Goal: Find specific page/section: Find specific page/section

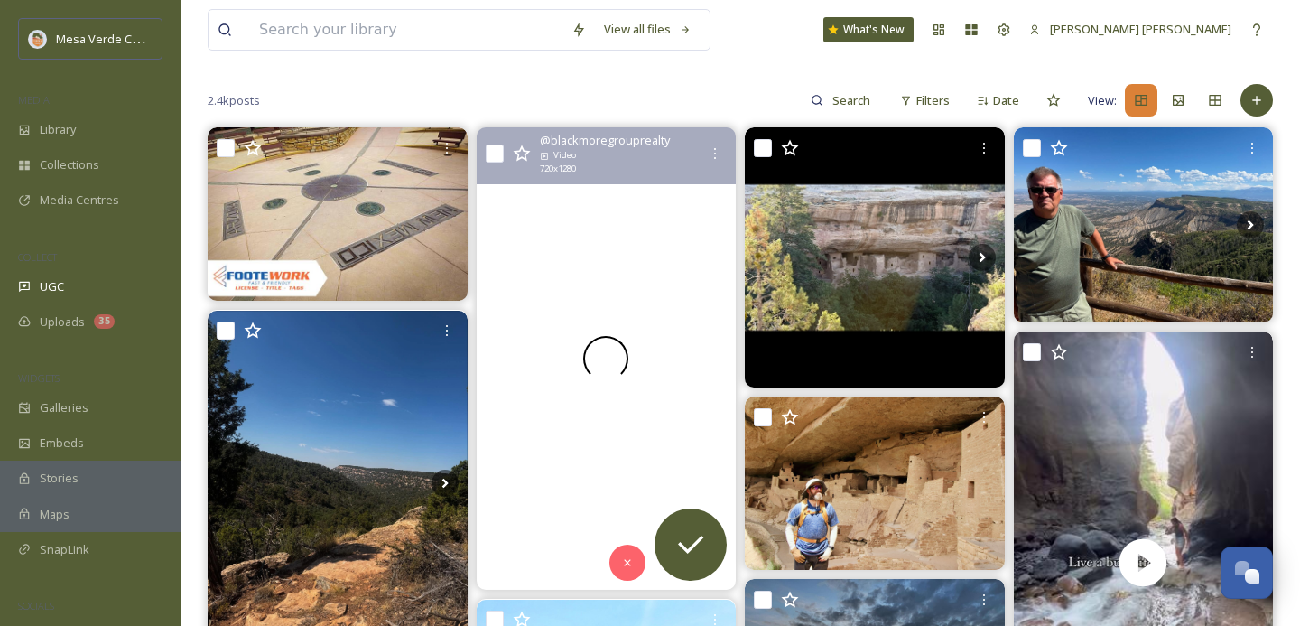
scroll to position [153, 0]
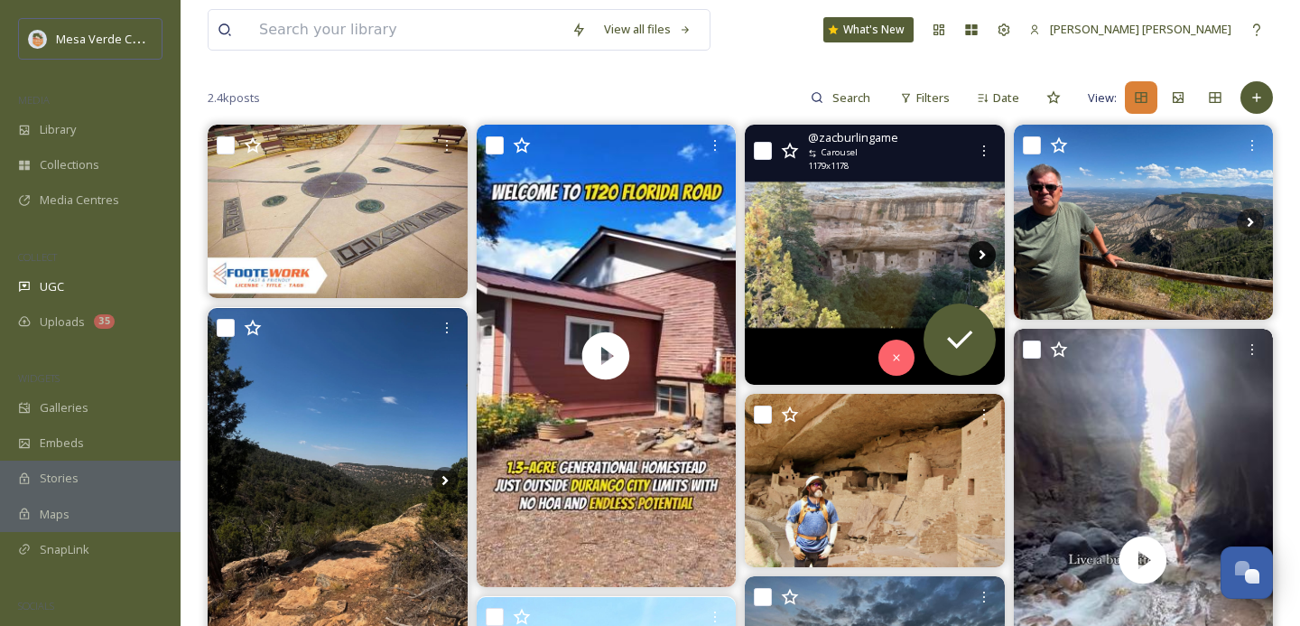
click at [980, 255] on icon at bounding box center [982, 254] width 27 height 27
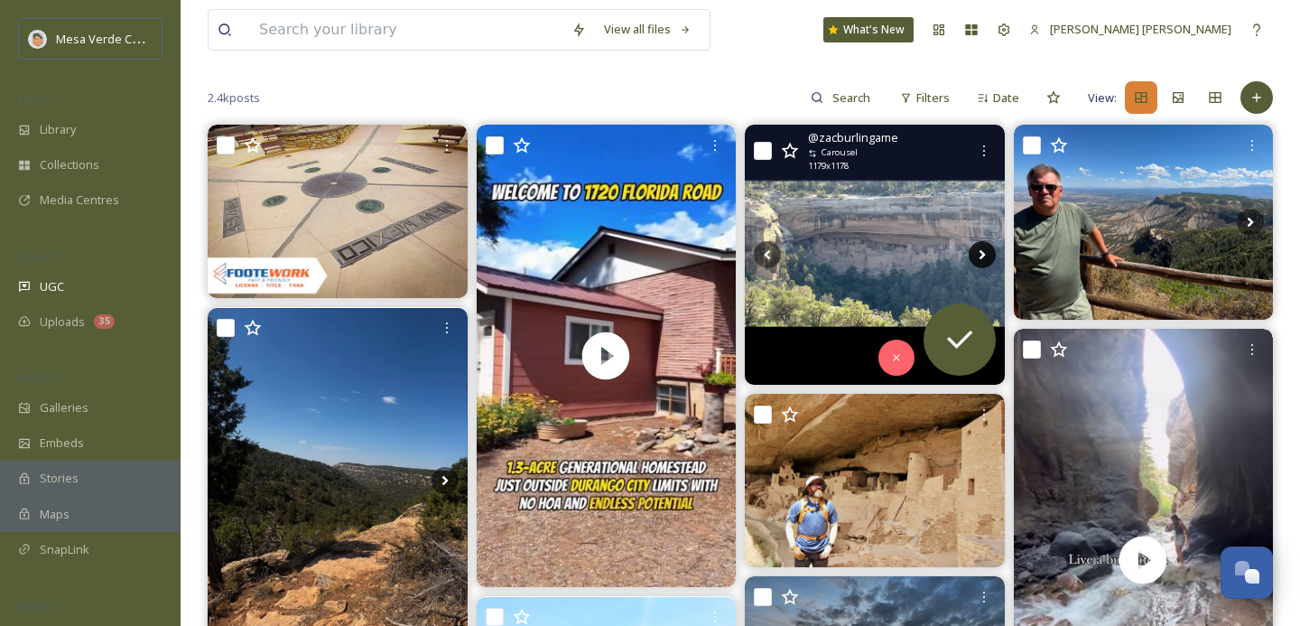
click at [980, 255] on icon at bounding box center [982, 254] width 27 height 27
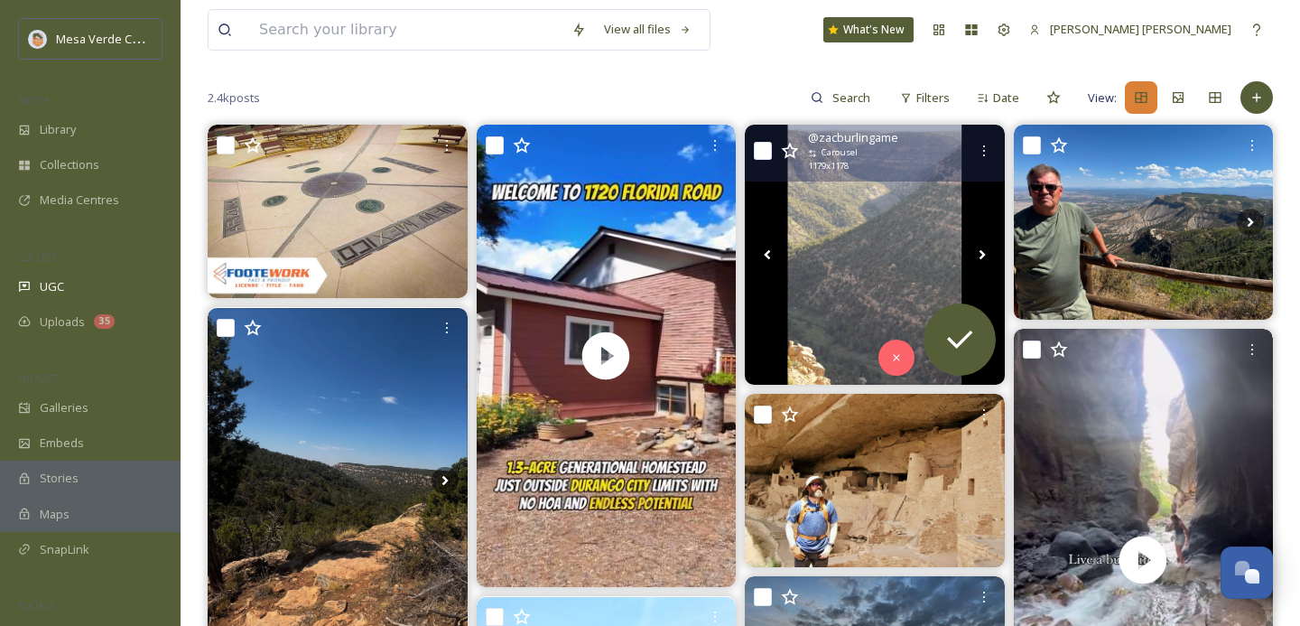
click at [980, 255] on icon at bounding box center [982, 254] width 27 height 27
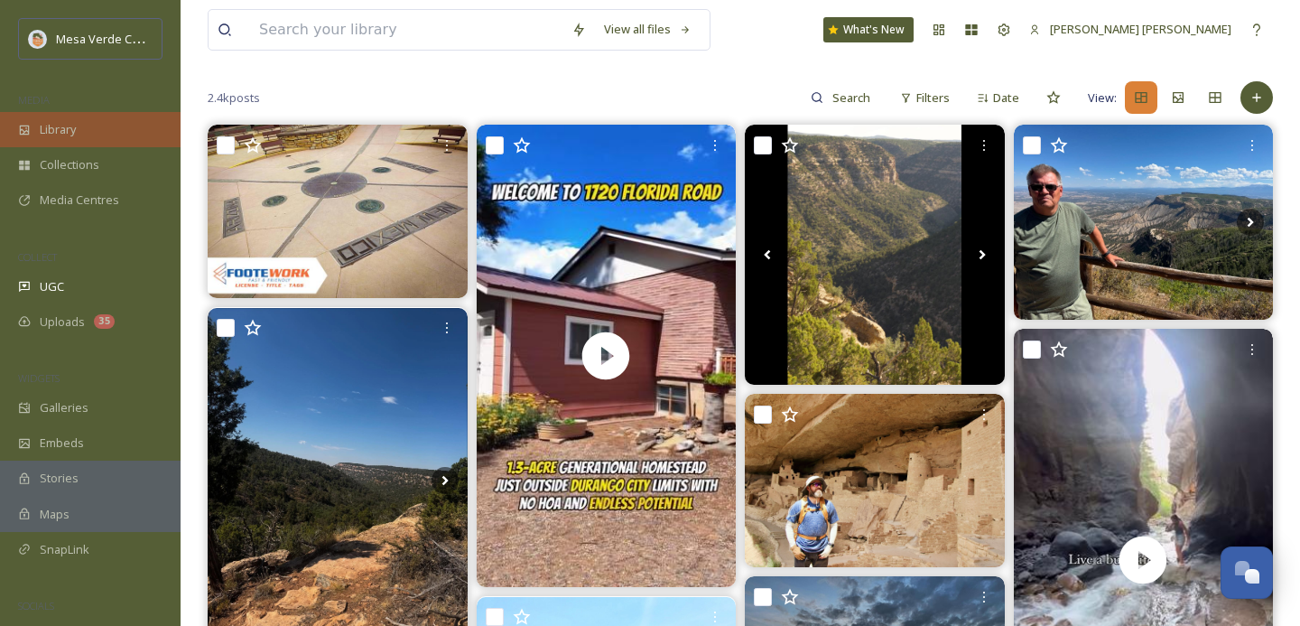
click at [57, 135] on span "Library" at bounding box center [58, 129] width 36 height 17
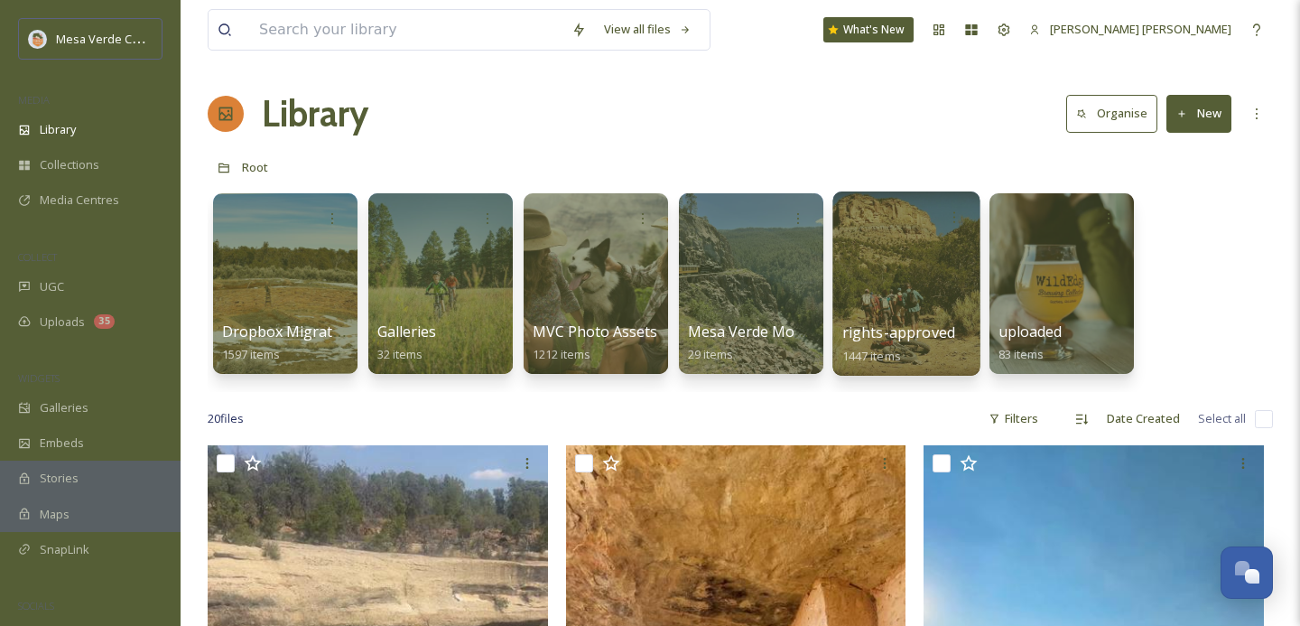
click at [876, 275] on div at bounding box center [906, 283] width 147 height 184
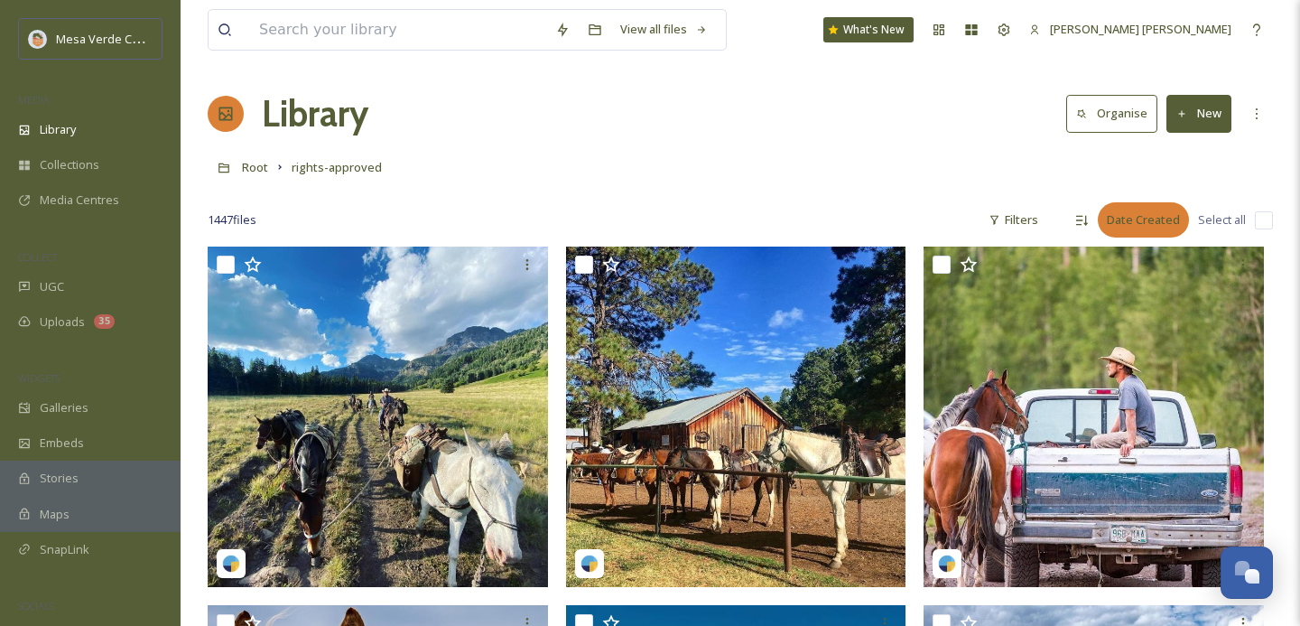
click at [1111, 219] on div "Date Created" at bounding box center [1143, 219] width 91 height 35
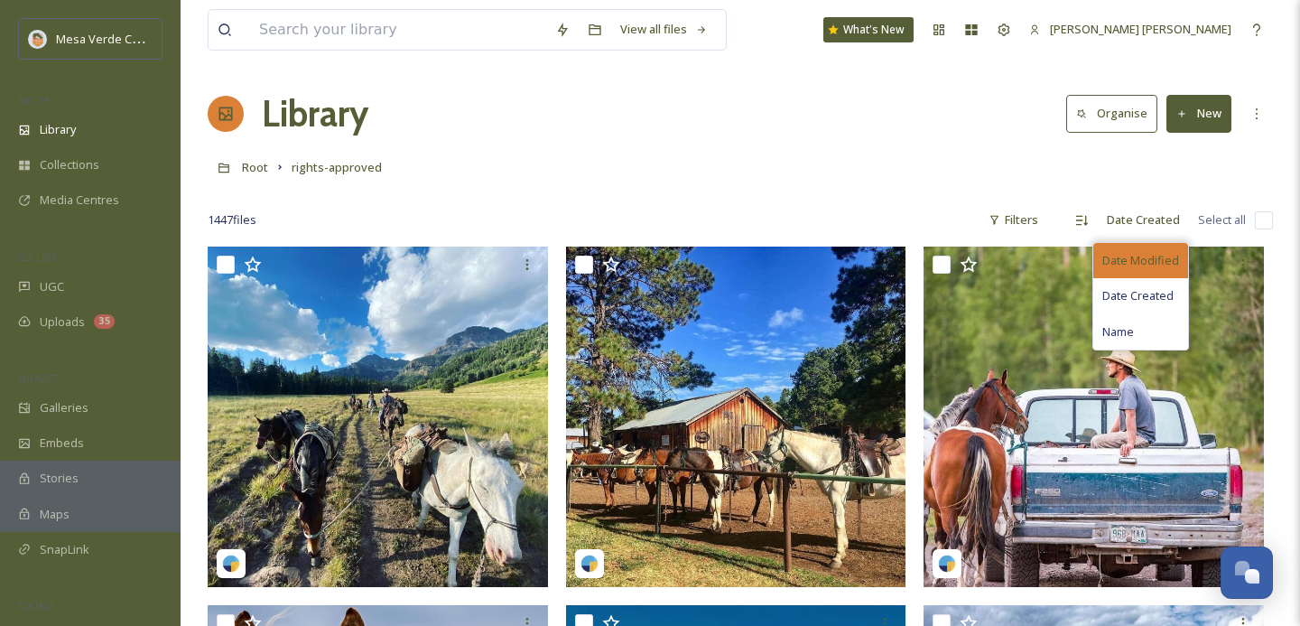
click at [1135, 263] on span "Date Modified" at bounding box center [1141, 260] width 77 height 17
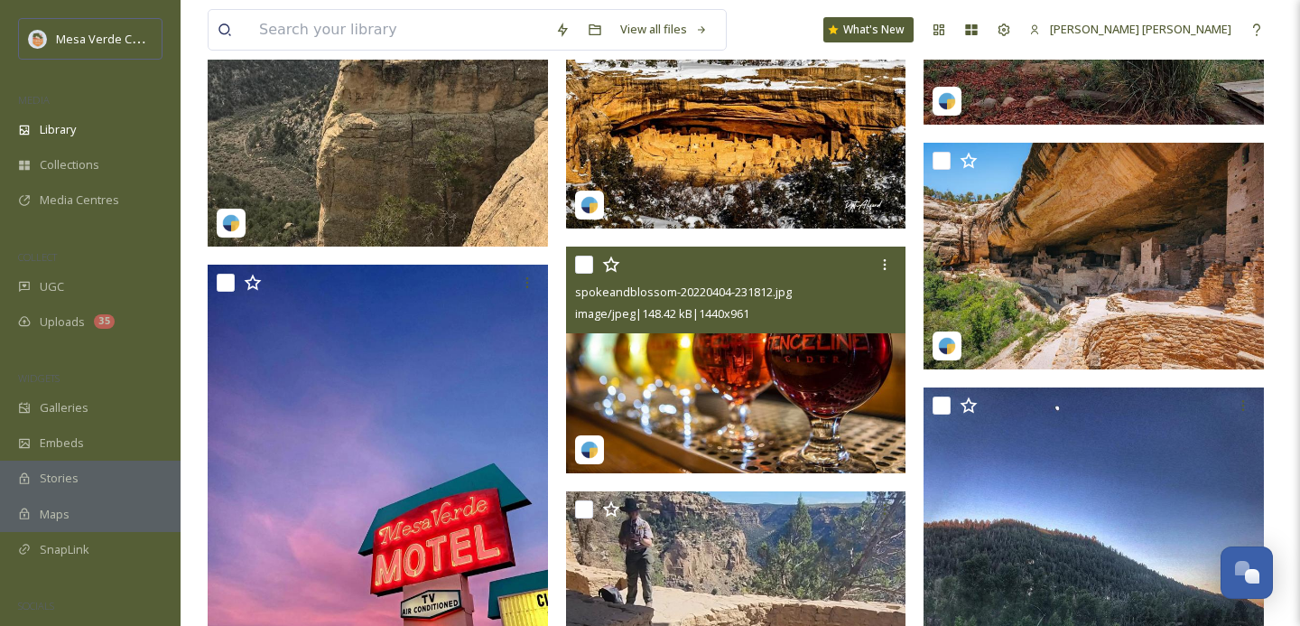
scroll to position [9080, 0]
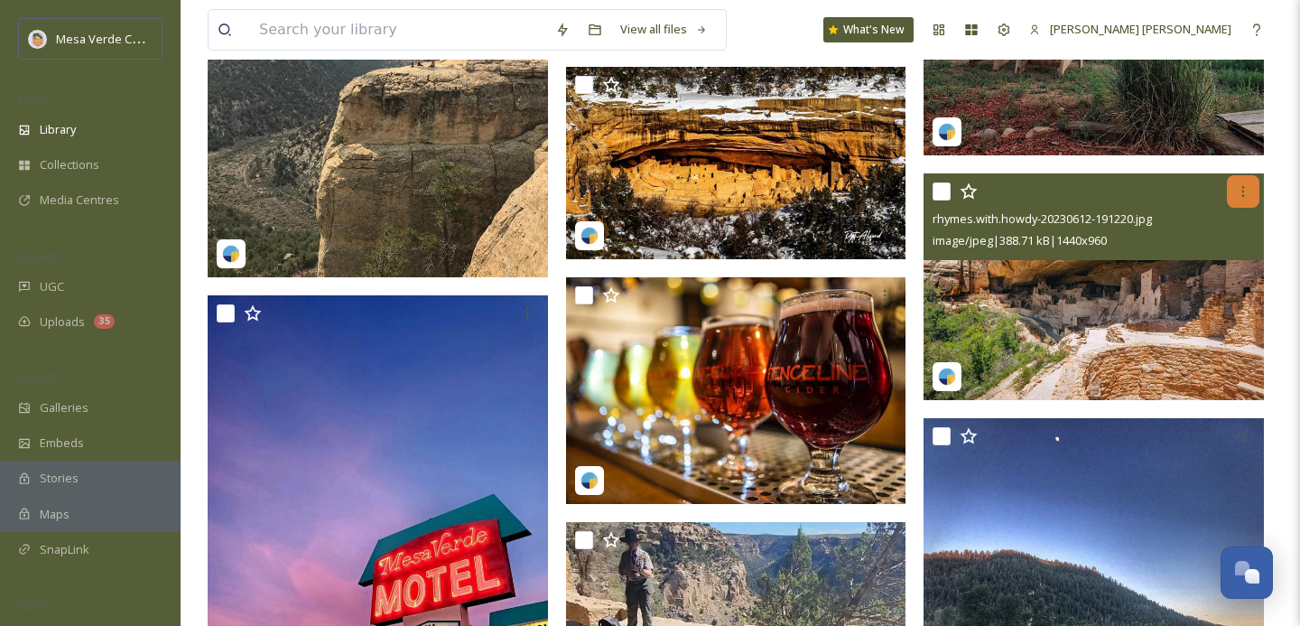
click at [1239, 198] on icon at bounding box center [1243, 191] width 14 height 14
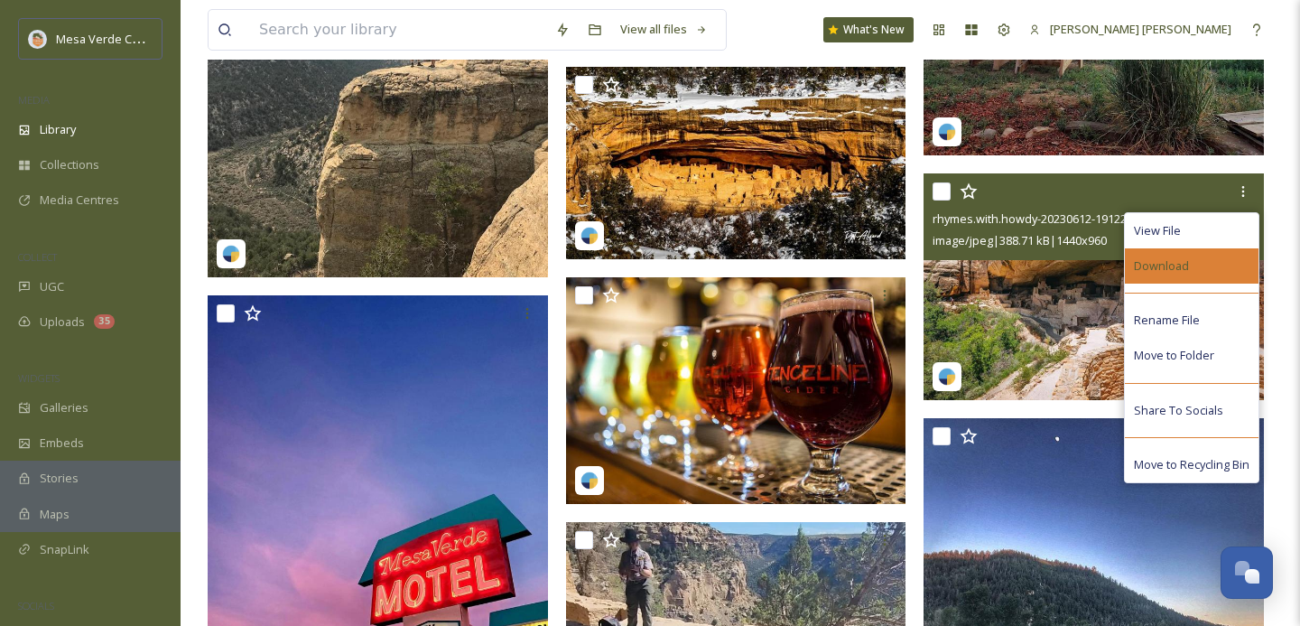
click at [1187, 268] on span "Download" at bounding box center [1161, 265] width 55 height 17
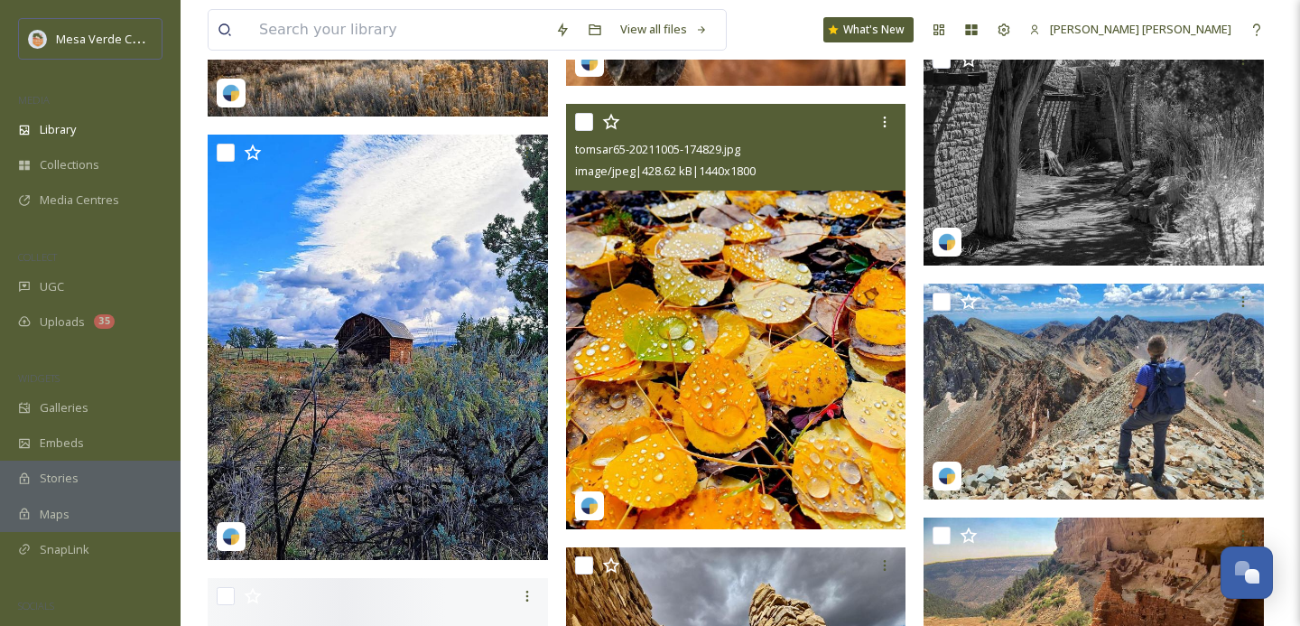
scroll to position [24240, 0]
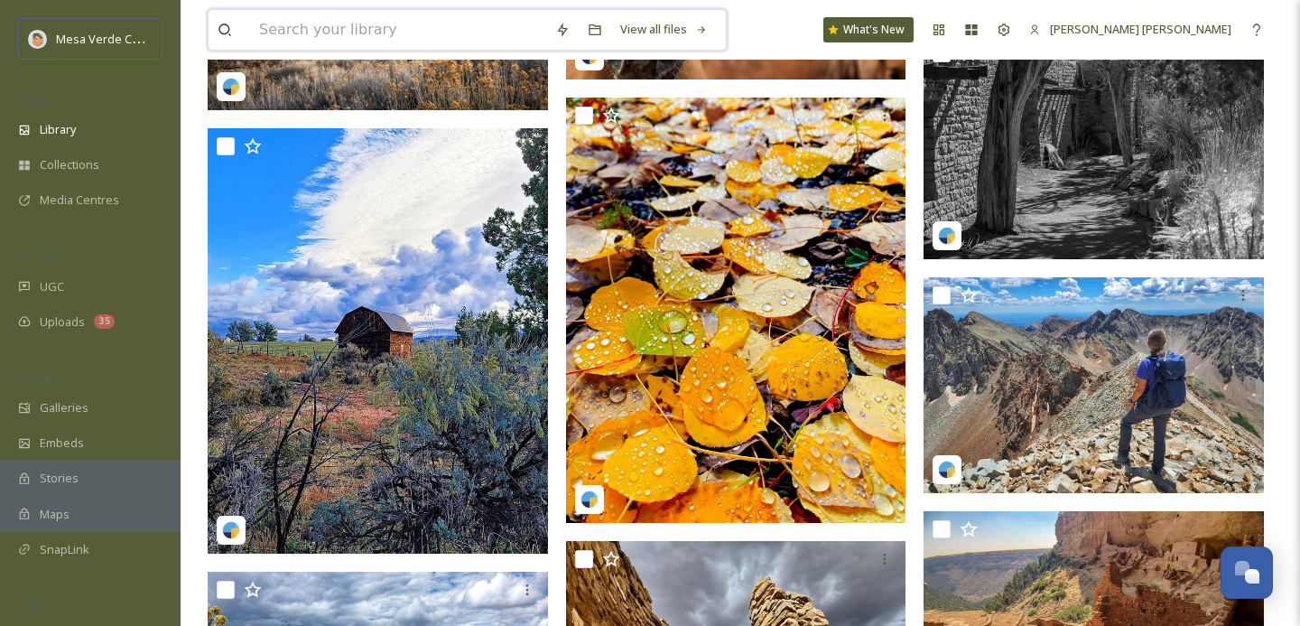
click at [344, 19] on input at bounding box center [398, 30] width 296 height 40
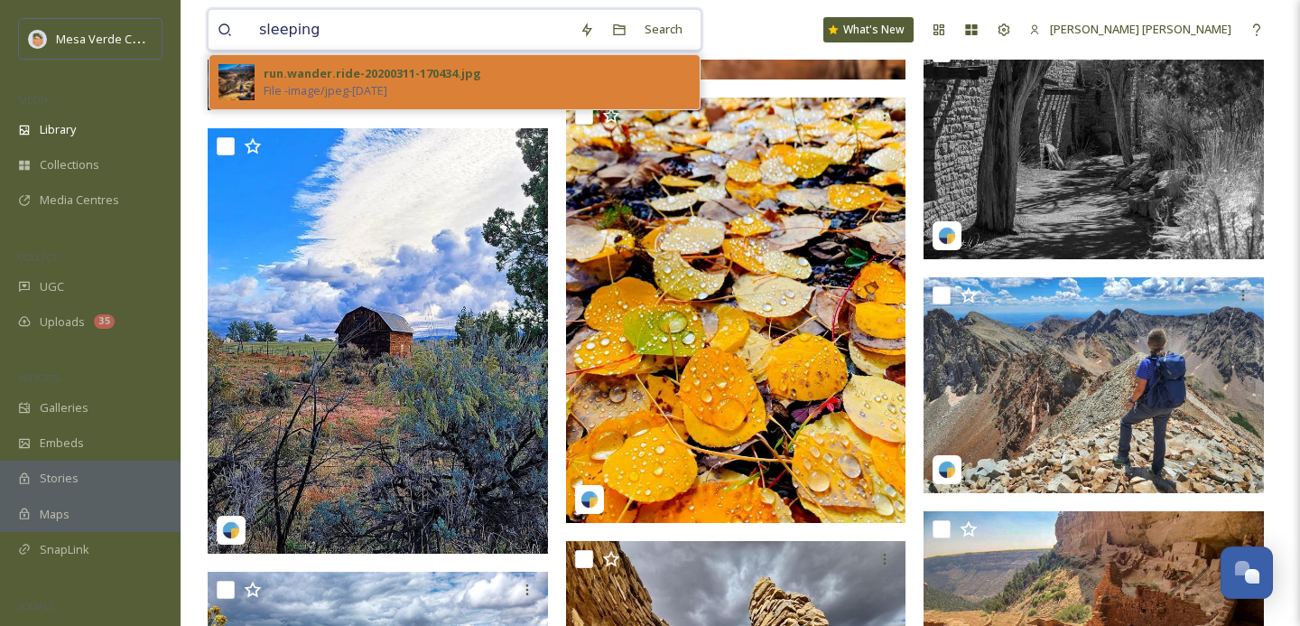
type input "sleeping"
click at [458, 92] on div "run.wander.ride-20200311-170434.jpg File - image/jpeg - [DATE]" at bounding box center [477, 82] width 427 height 34
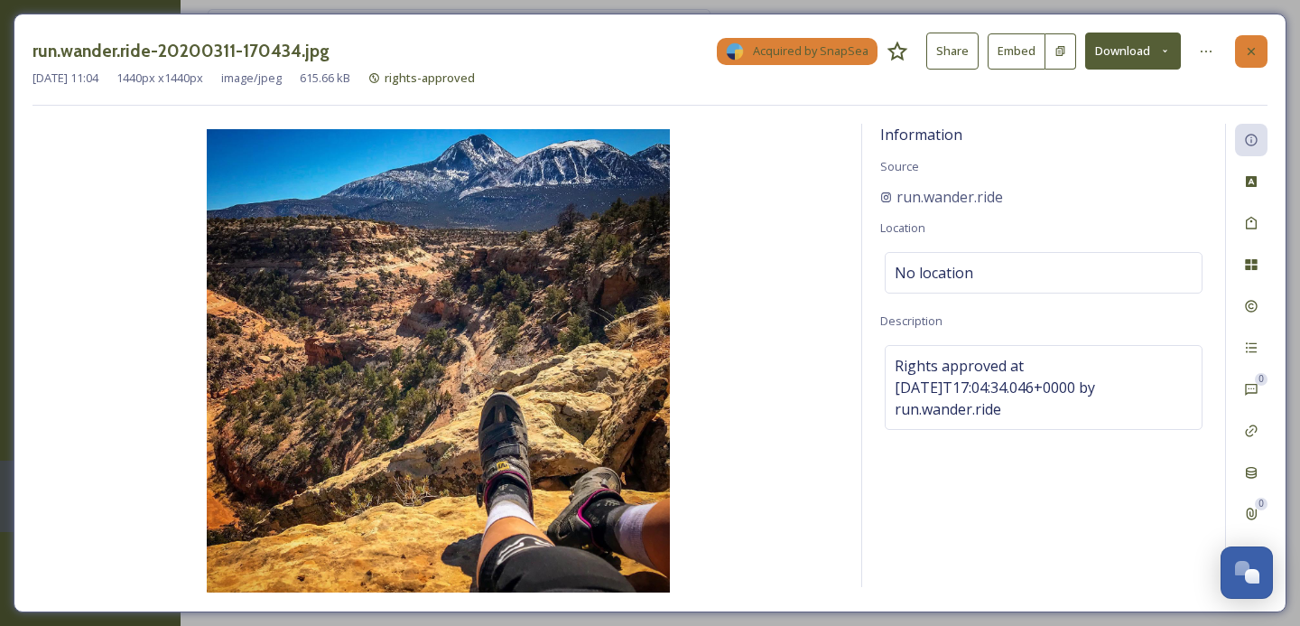
click at [1253, 51] on icon at bounding box center [1251, 51] width 14 height 14
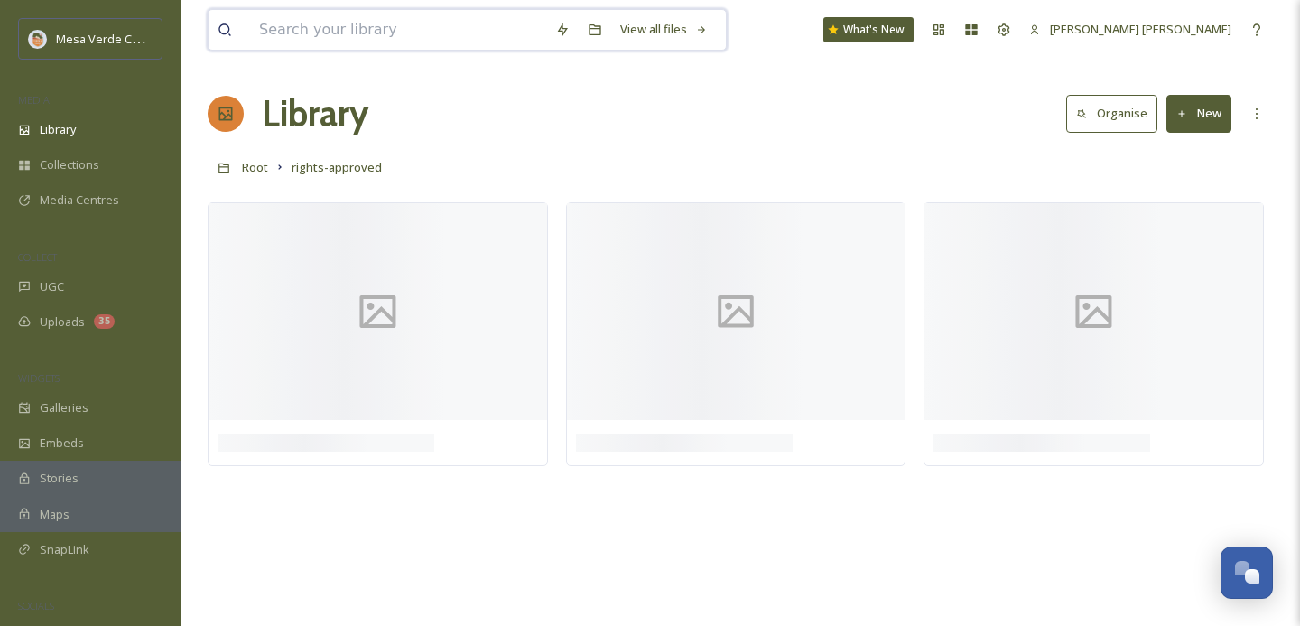
click at [474, 29] on input at bounding box center [398, 30] width 296 height 40
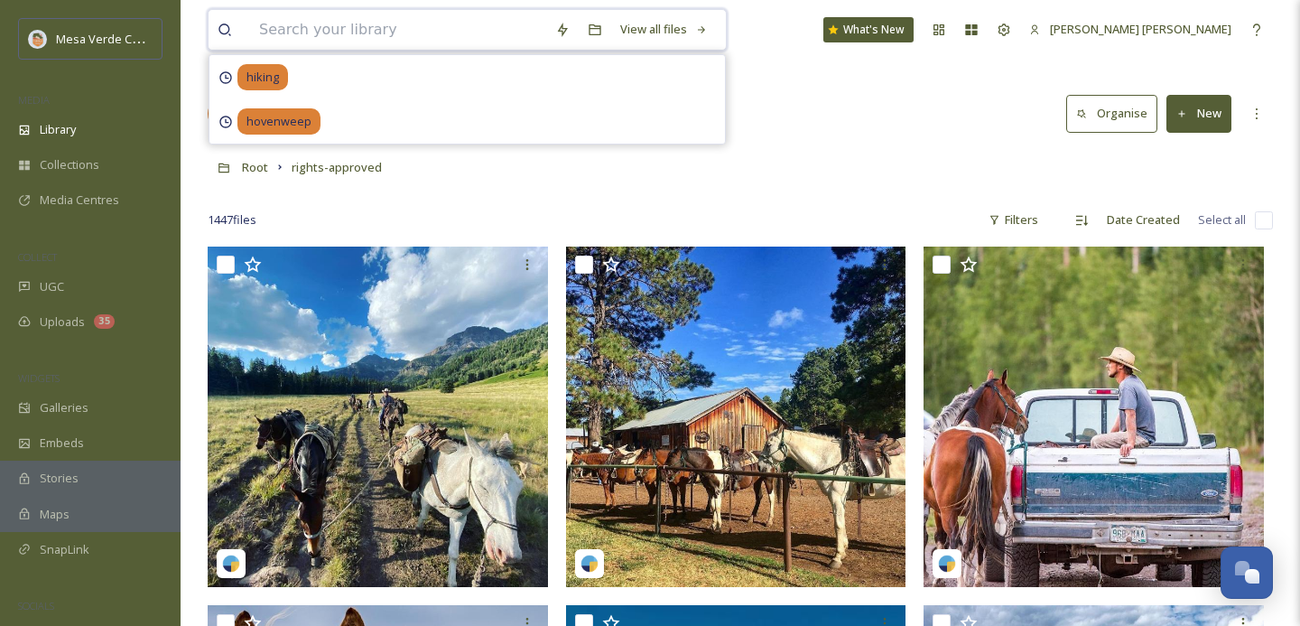
type input "i"
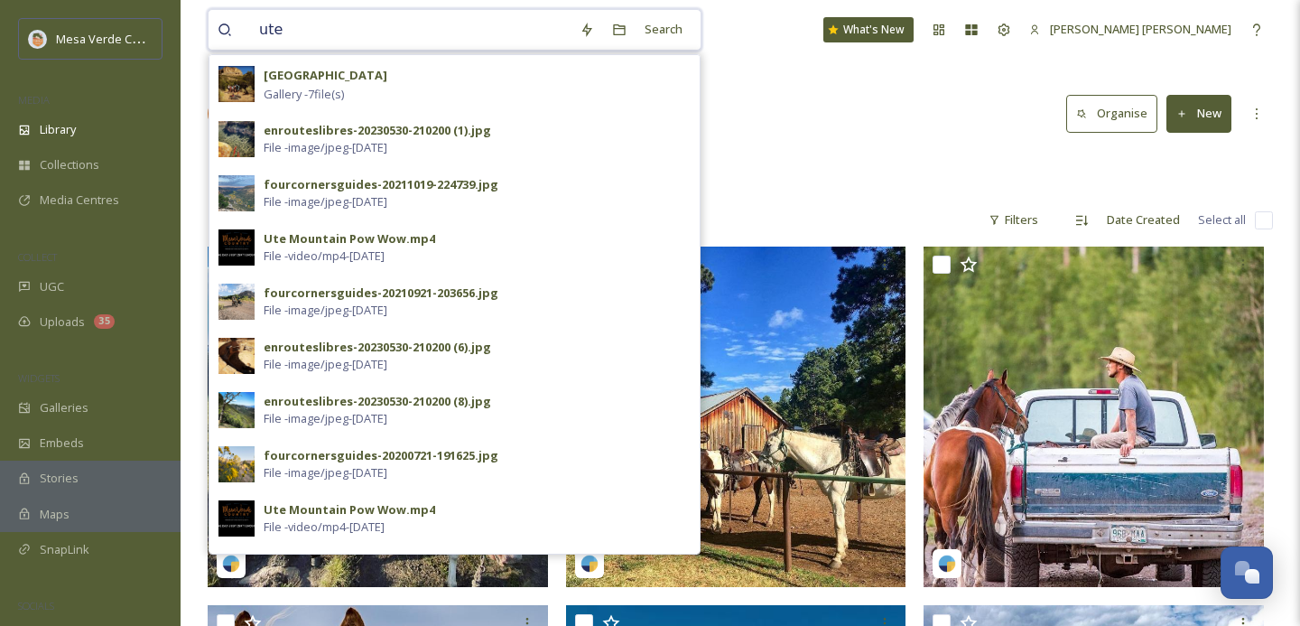
click at [261, 29] on input "ute" at bounding box center [410, 30] width 321 height 40
type input "sleeping ute"
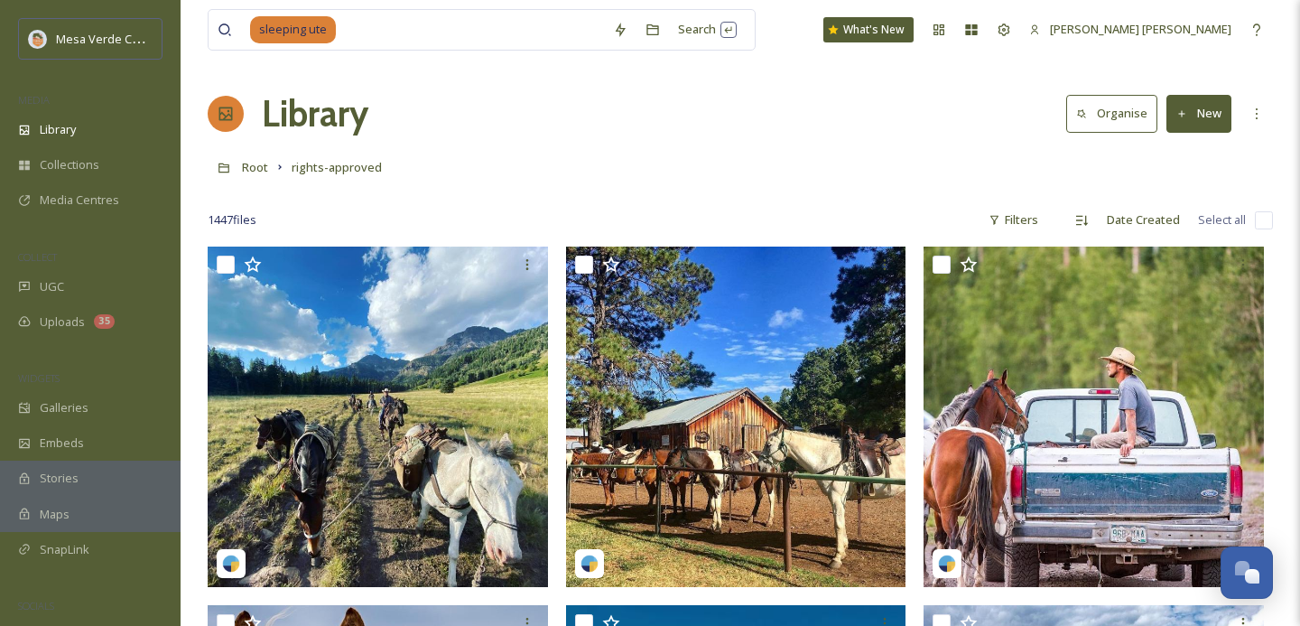
click at [796, 182] on div "Root rights-approved" at bounding box center [741, 167] width 1066 height 34
click at [411, 37] on input at bounding box center [471, 30] width 266 height 40
type input "s"
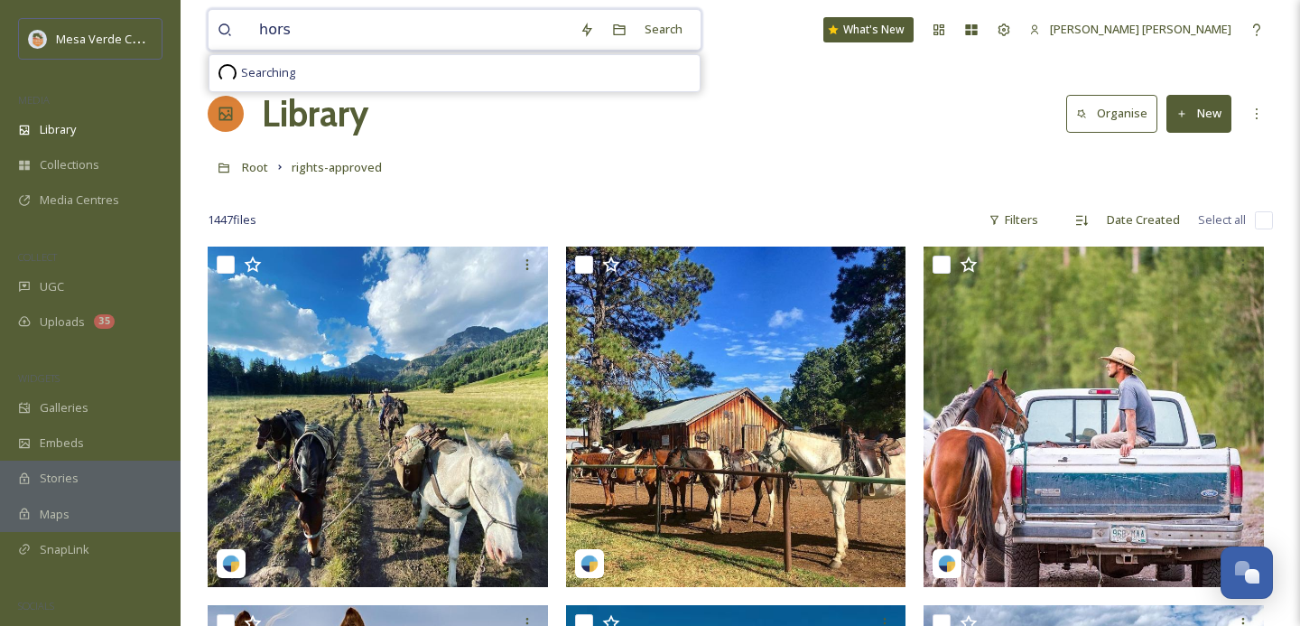
type input "horse"
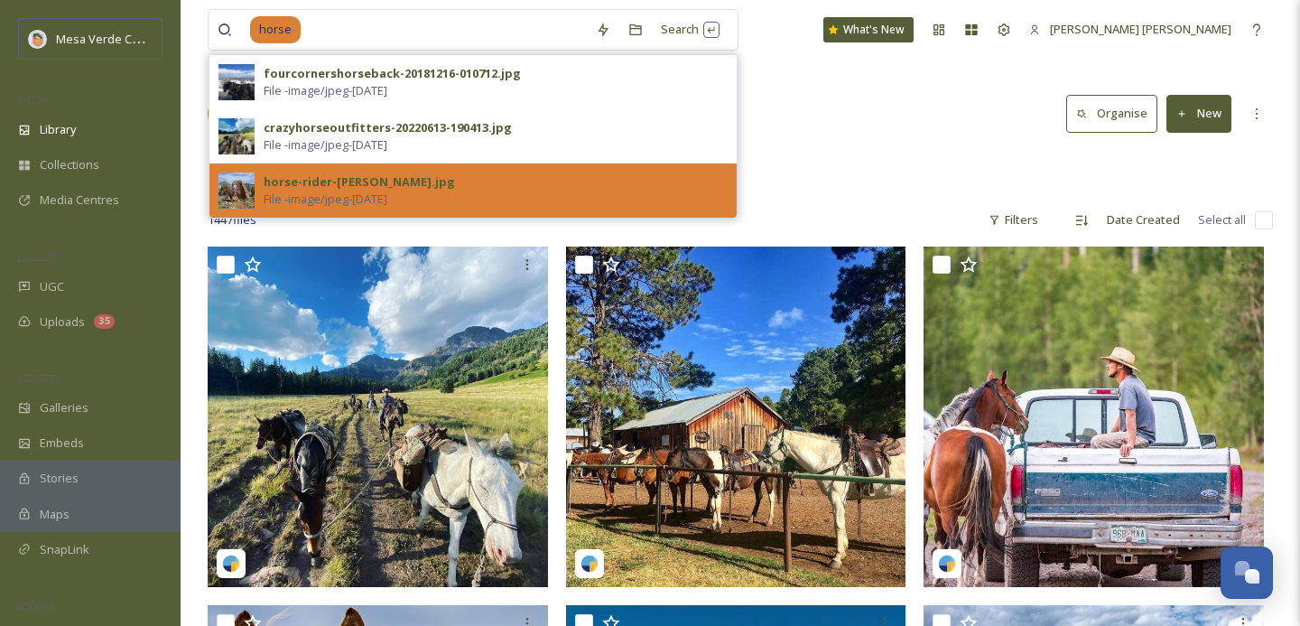
click at [492, 193] on div "horse-rider-[PERSON_NAME].jpg File - image/jpeg - [DATE]" at bounding box center [496, 190] width 464 height 34
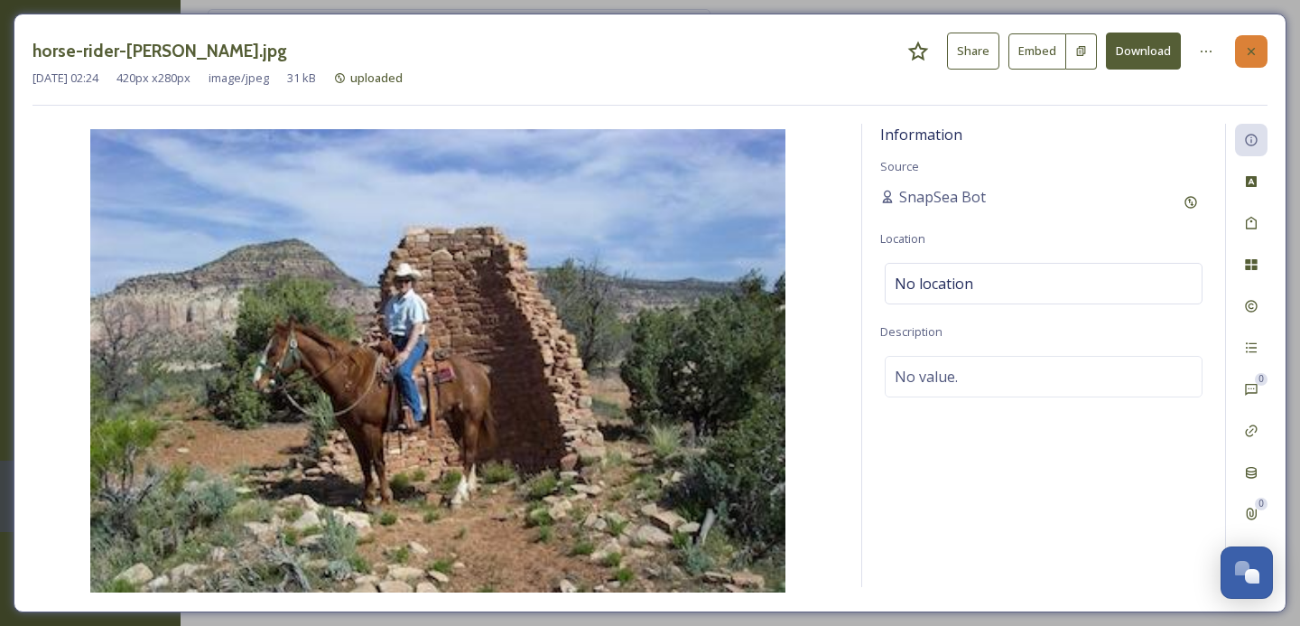
click at [1250, 56] on icon at bounding box center [1251, 51] width 14 height 14
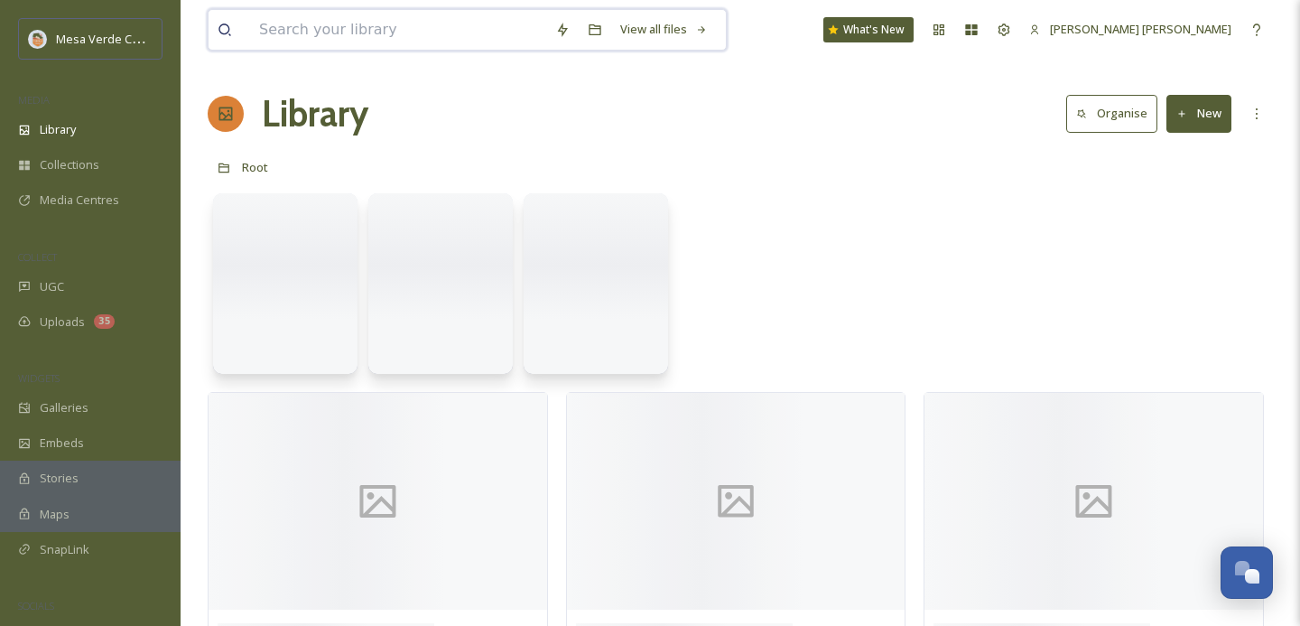
click at [316, 27] on input at bounding box center [398, 30] width 296 height 40
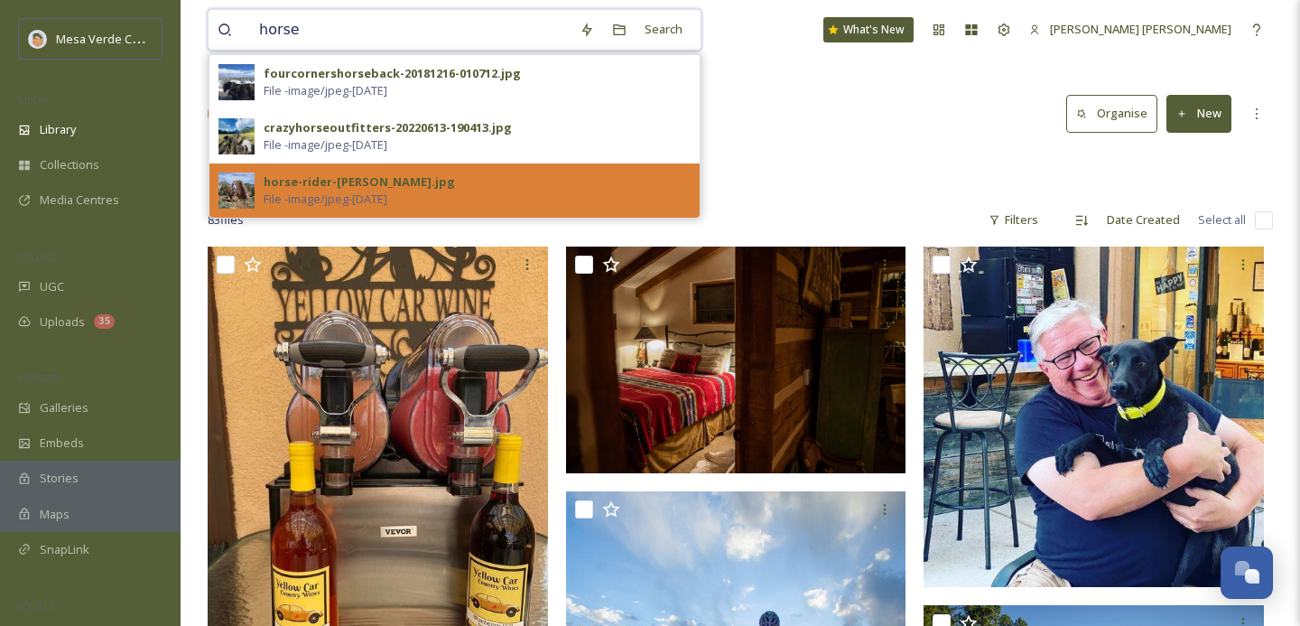
type input "horse"
click at [507, 200] on div "horse-rider-[PERSON_NAME].jpg File - image/jpeg - [DATE]" at bounding box center [477, 190] width 427 height 34
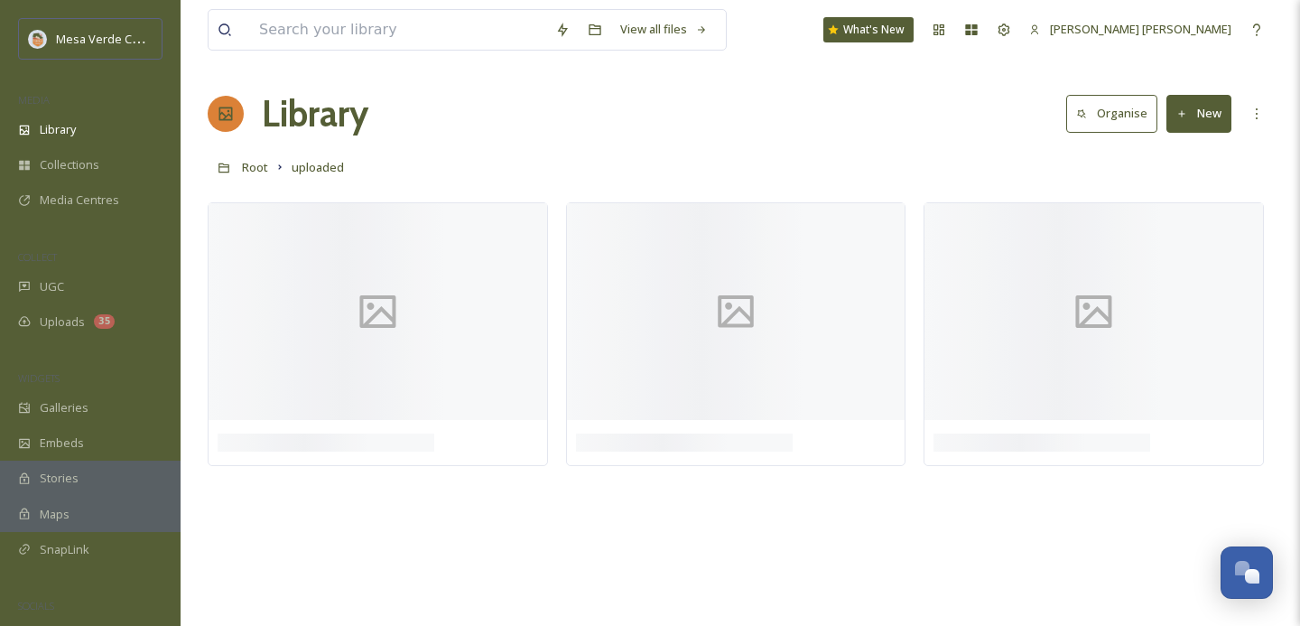
click at [907, 174] on div "Root uploaded" at bounding box center [741, 167] width 1066 height 34
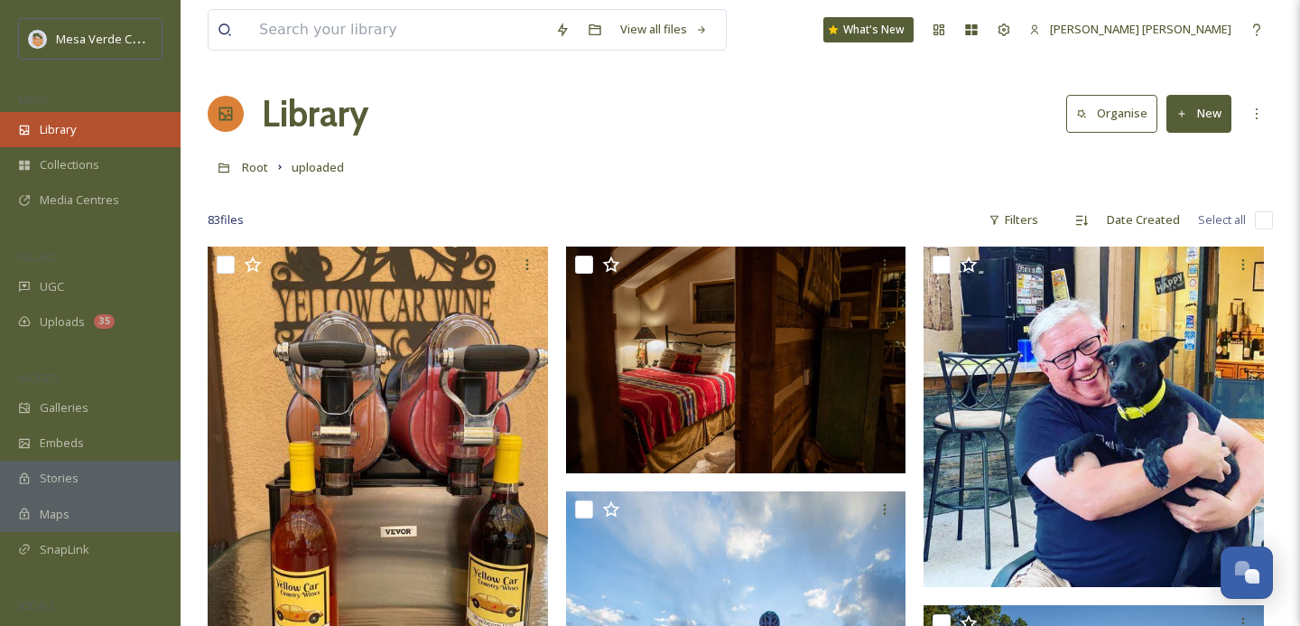
click at [62, 116] on div "Library" at bounding box center [90, 129] width 181 height 35
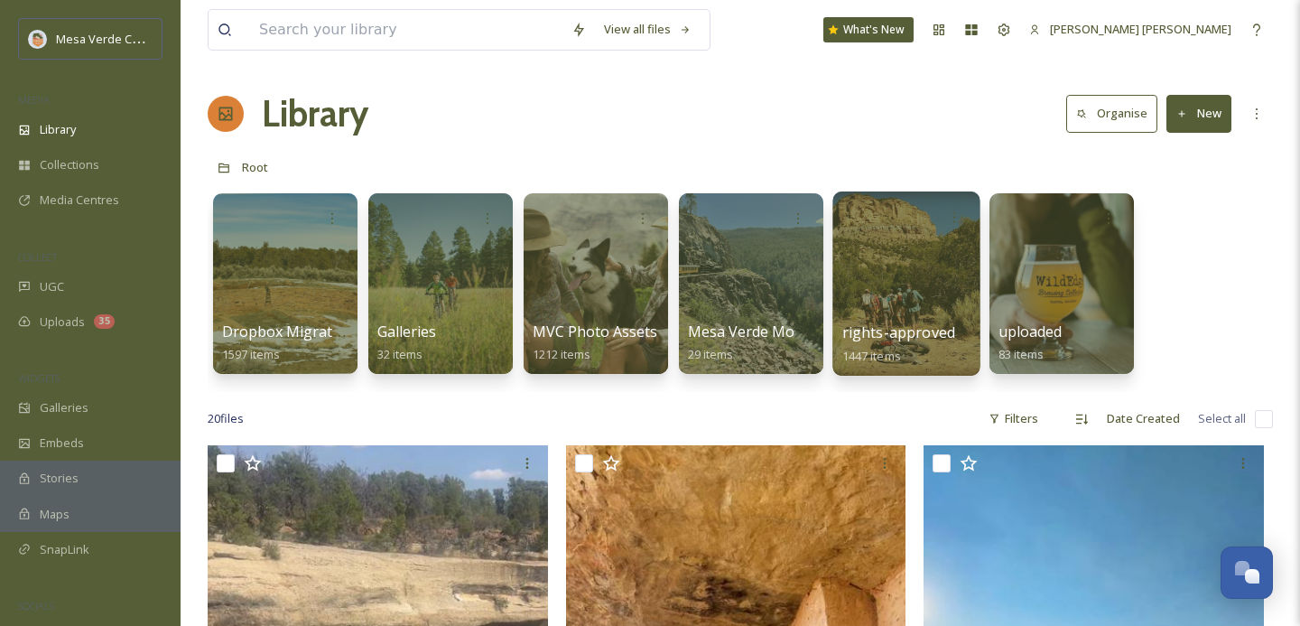
click at [886, 246] on div at bounding box center [906, 283] width 147 height 184
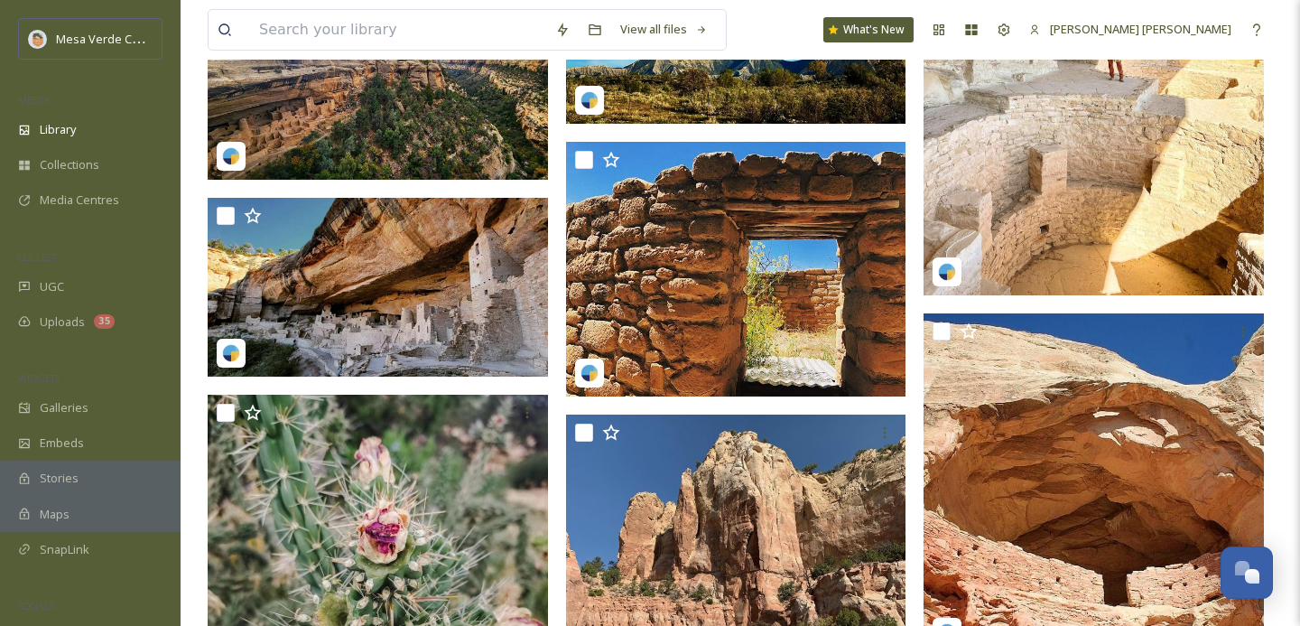
scroll to position [68552, 0]
